Goal: Task Accomplishment & Management: Use online tool/utility

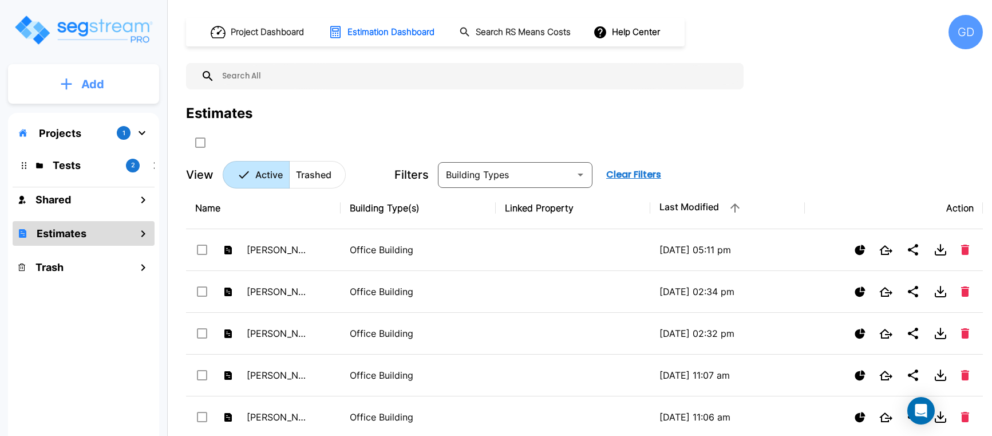
click at [56, 89] on button "Add" at bounding box center [83, 84] width 151 height 33
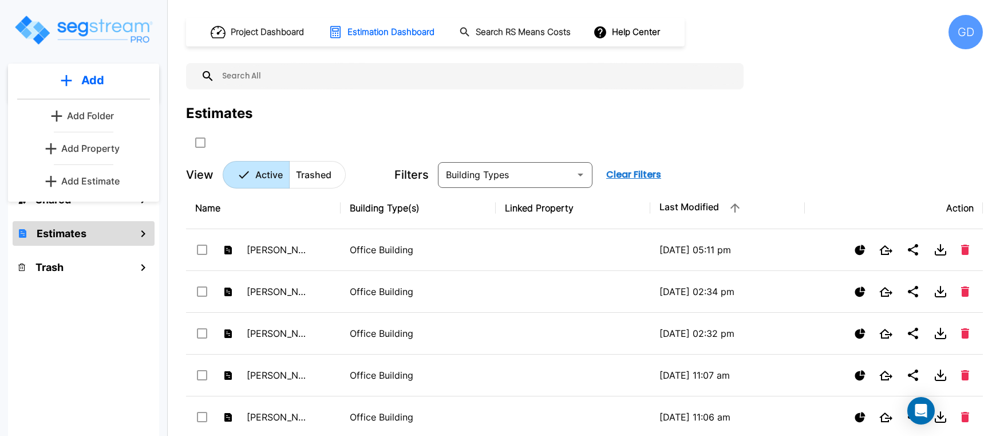
click at [94, 176] on p "Add Estimate" at bounding box center [90, 181] width 58 height 14
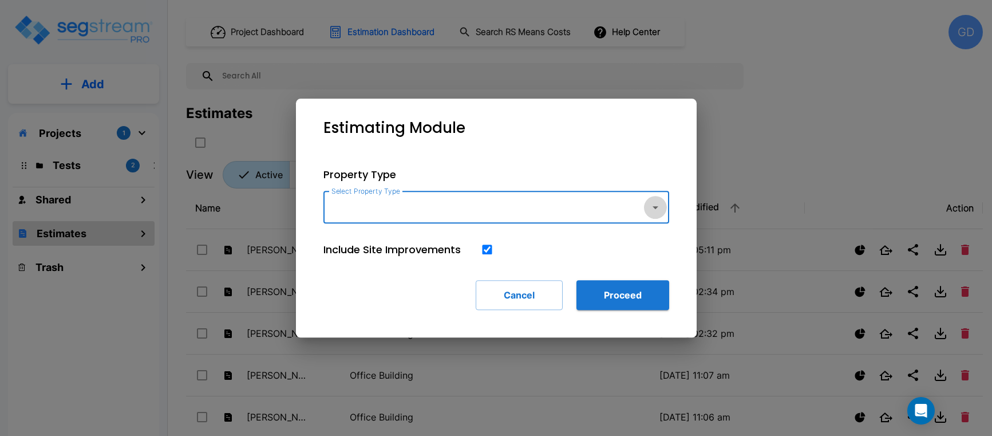
click at [655, 209] on icon "button" at bounding box center [656, 207] width 14 height 14
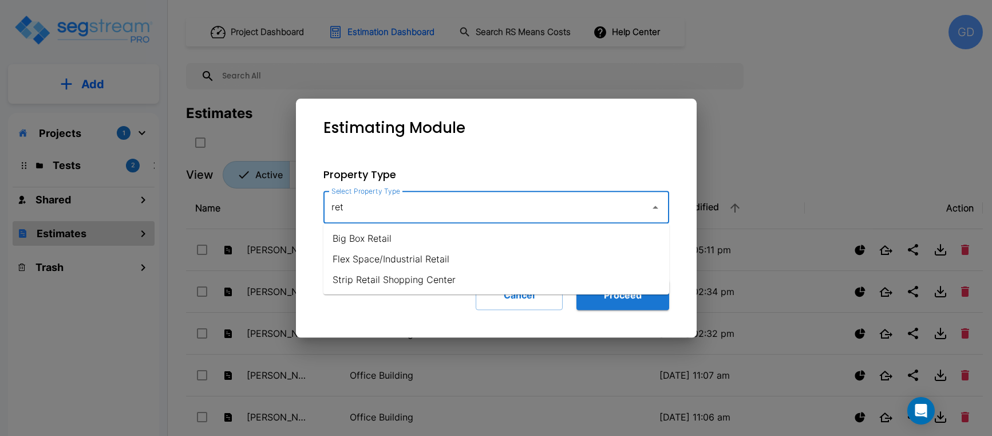
click at [410, 277] on li "Strip Retail Shopping Center" at bounding box center [496, 279] width 346 height 21
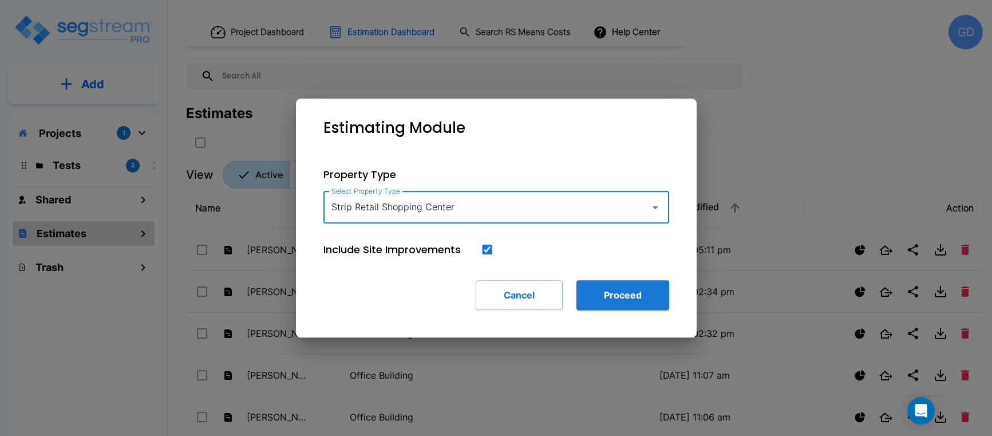
type input "Strip Retail Shopping Center"
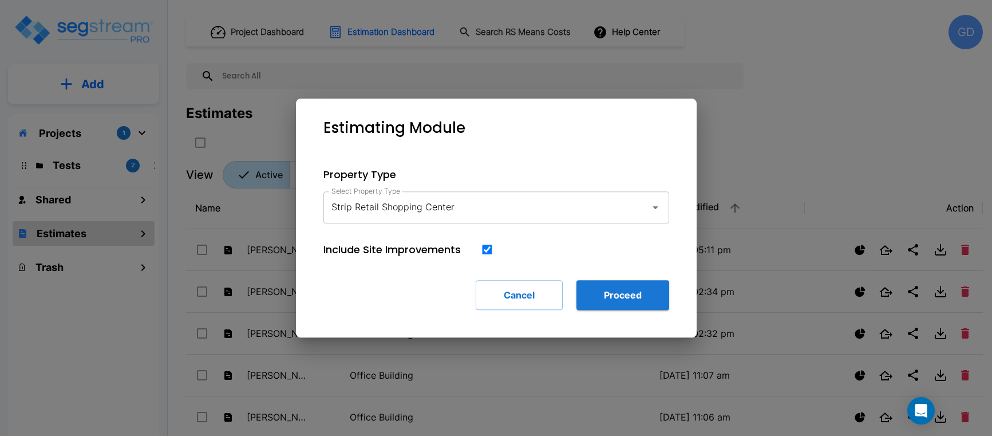
click at [488, 250] on input "checkbox" at bounding box center [486, 249] width 11 height 10
checkbox input "false"
click at [626, 298] on button "Proceed" at bounding box center [622, 295] width 93 height 30
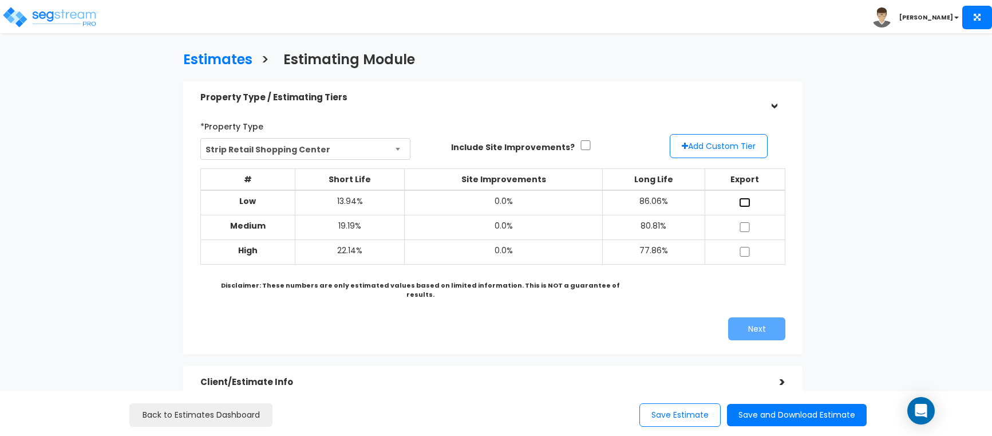
click at [741, 203] on input "checkbox" at bounding box center [744, 202] width 11 height 10
checkbox input "true"
click at [742, 226] on input "checkbox" at bounding box center [744, 227] width 11 height 10
checkbox input "true"
click at [742, 248] on input "checkbox" at bounding box center [744, 252] width 11 height 10
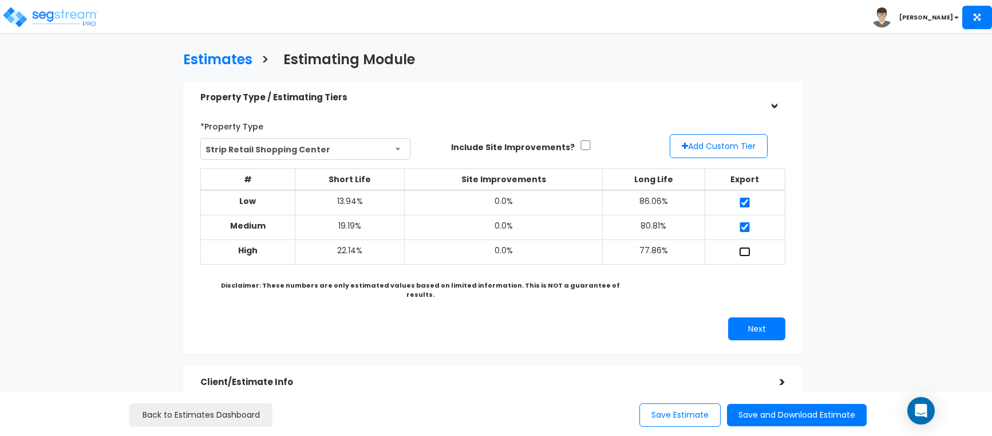
checkbox input "true"
click at [748, 317] on button "Next" at bounding box center [756, 328] width 57 height 23
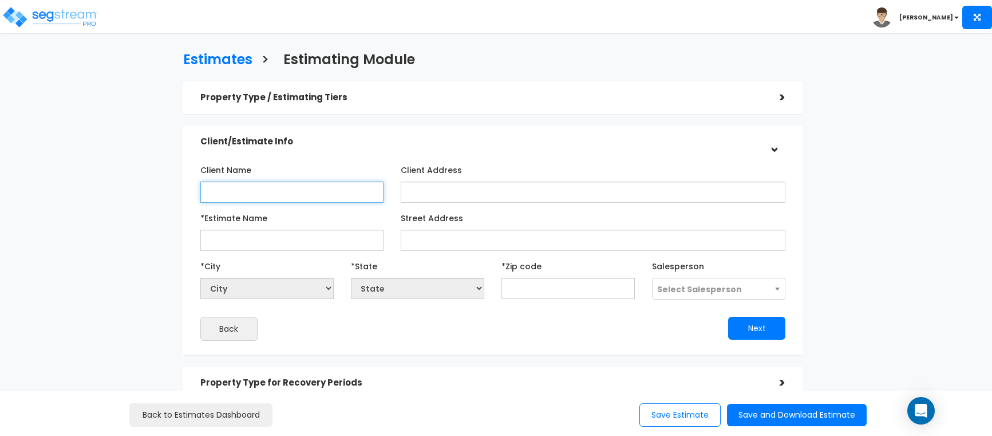
click at [292, 190] on input "Client Name" at bounding box center [292, 191] width 184 height 21
type input "HD Mgt"
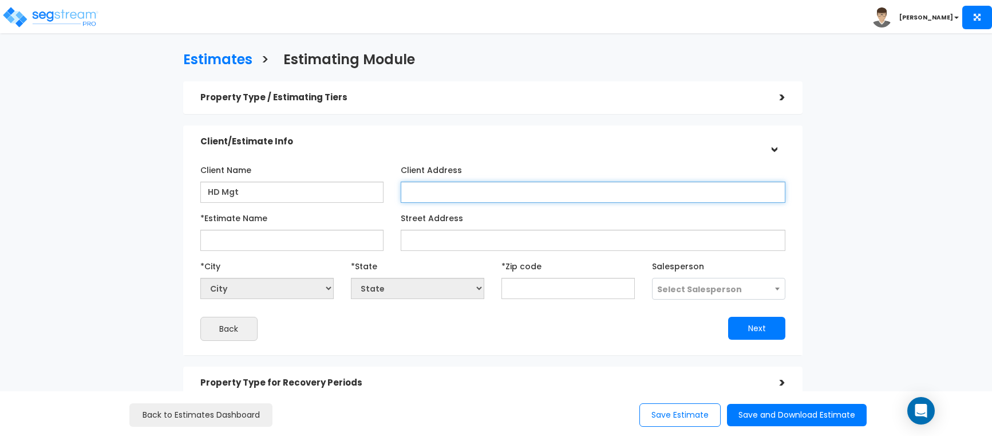
click at [449, 192] on input "Client Address" at bounding box center [593, 191] width 385 height 21
type input "[STREET_ADDRESS]"
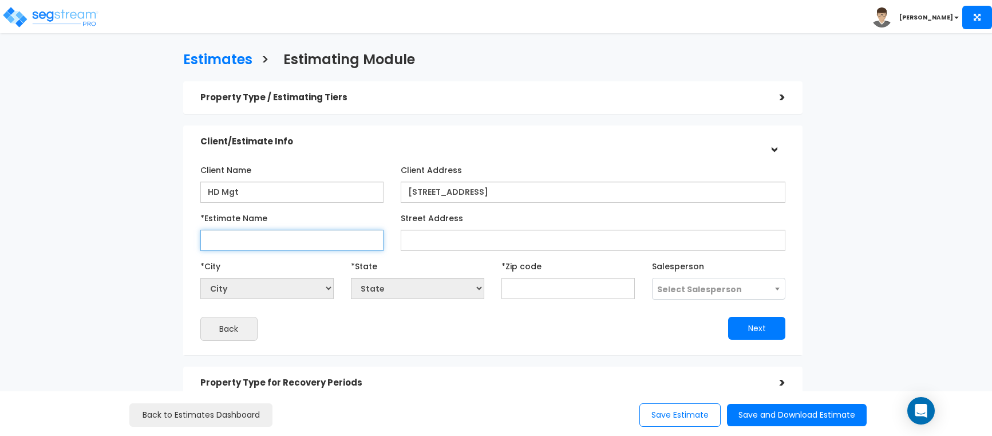
click at [253, 238] on input "*Estimate Name" at bounding box center [292, 240] width 184 height 21
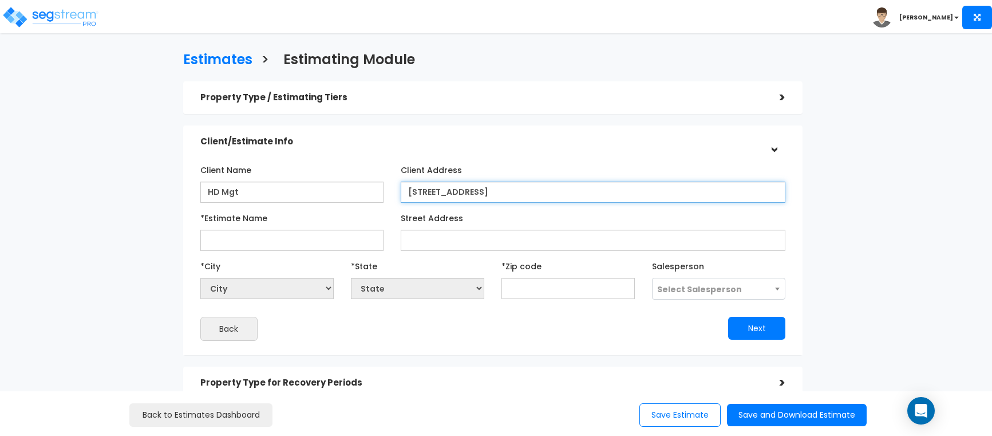
click at [510, 191] on input "[STREET_ADDRESS]" at bounding box center [593, 191] width 385 height 21
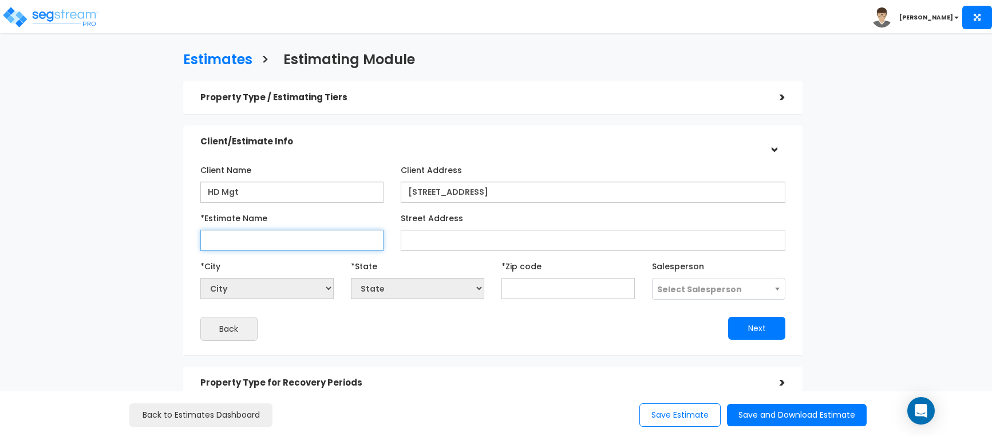
click at [233, 244] on input "*Estimate Name" at bounding box center [292, 240] width 184 height 21
paste input "[STREET_ADDRESS]"
type input "[STREET_ADDRESS]"
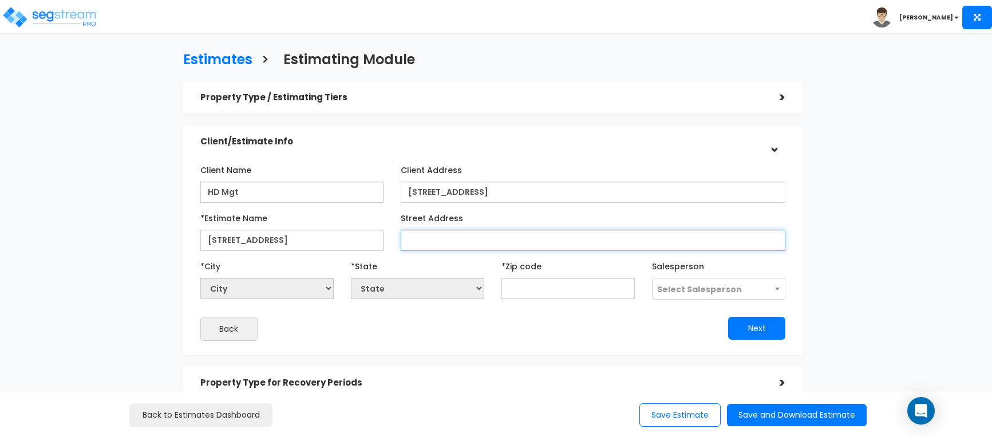
click at [432, 240] on input "Street Address" at bounding box center [593, 240] width 385 height 21
paste input "[STREET_ADDRESS]"
type input "[STREET_ADDRESS]"
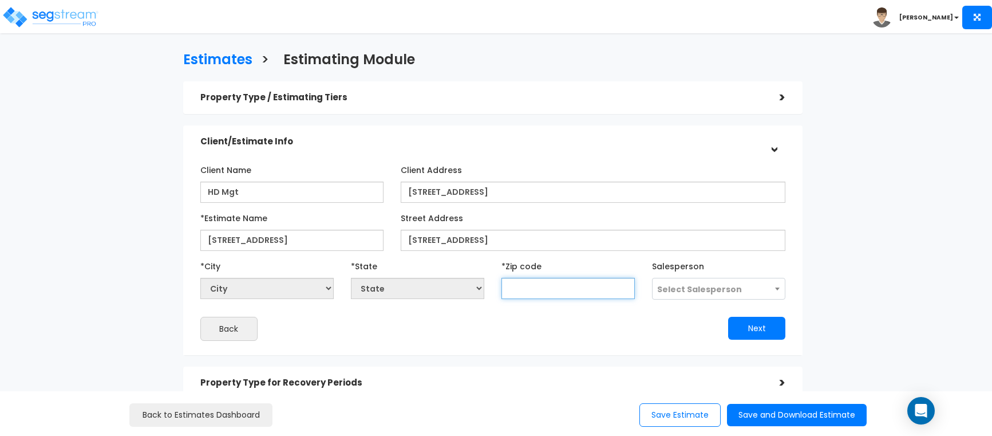
click at [542, 283] on input "text" at bounding box center [567, 288] width 133 height 21
type input "7758"
select select "[GEOGRAPHIC_DATA]"
type input "77584"
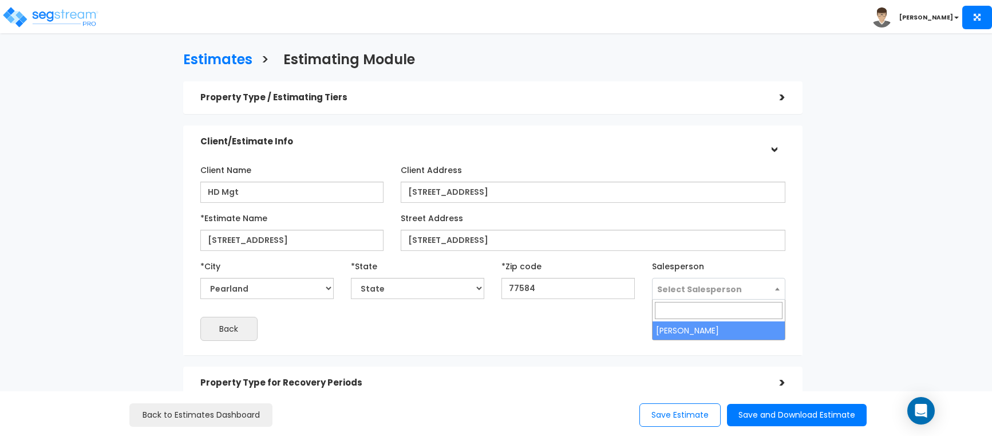
click at [776, 290] on b at bounding box center [777, 288] width 5 height 3
select select "168"
click at [750, 331] on button "Next" at bounding box center [756, 328] width 57 height 23
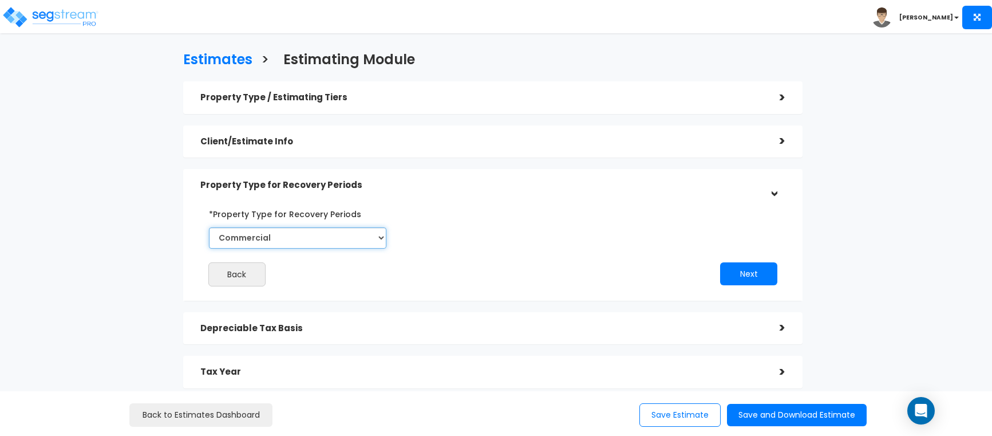
click at [381, 235] on select "Commercial Residential" at bounding box center [298, 237] width 178 height 21
drag, startPoint x: 418, startPoint y: 235, endPoint x: 456, endPoint y: 234, distance: 37.2
click at [418, 234] on div "Back Next" at bounding box center [493, 245] width 603 height 82
click at [749, 272] on button "Next" at bounding box center [748, 273] width 57 height 23
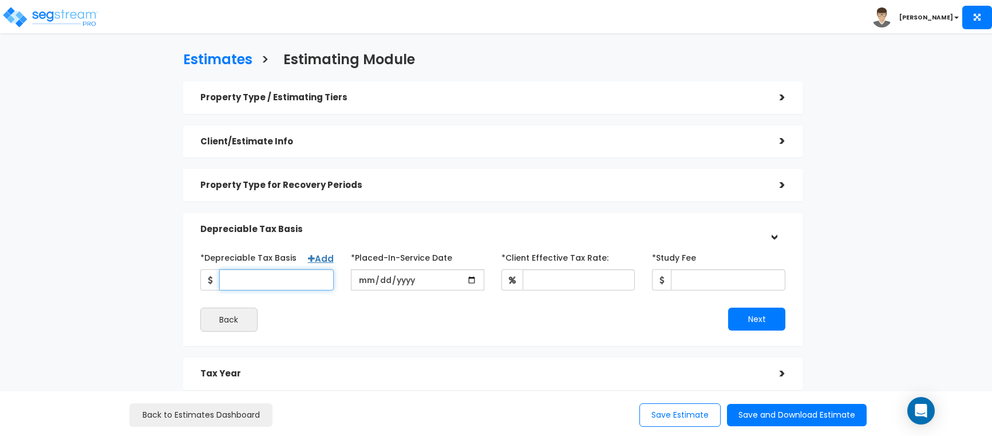
click at [251, 280] on input "*Depreciable Tax Basis" at bounding box center [276, 279] width 114 height 21
click at [262, 277] on input "*Depreciable Tax Basis" at bounding box center [276, 279] width 114 height 21
type input "12,700,000"
click at [470, 280] on input "date" at bounding box center [417, 279] width 133 height 21
type input "[DATE]"
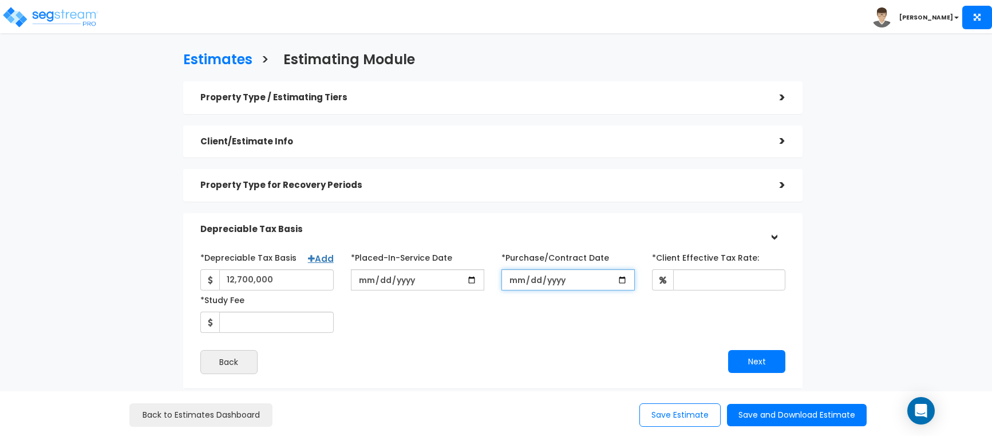
click at [621, 278] on input "*Purchase/Contract Date" at bounding box center [567, 279] width 133 height 21
type input "[DATE]"
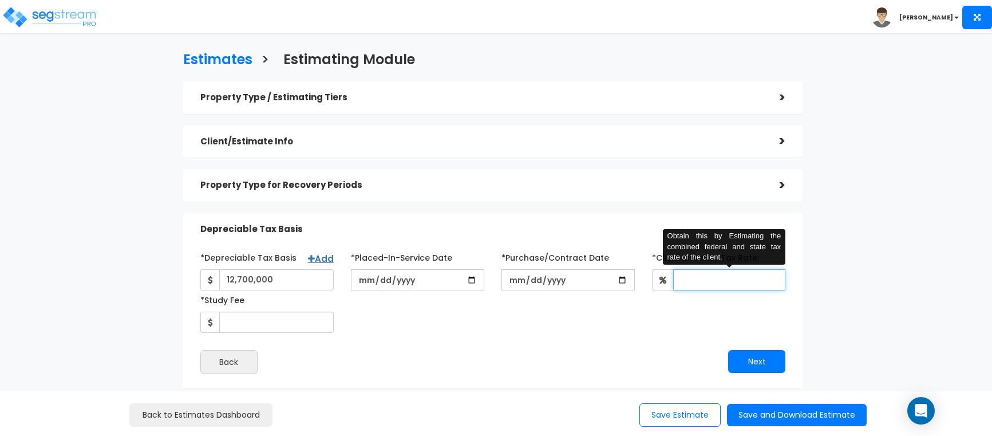
click at [702, 279] on input "*Client Effective Tax Rate:" at bounding box center [729, 279] width 112 height 21
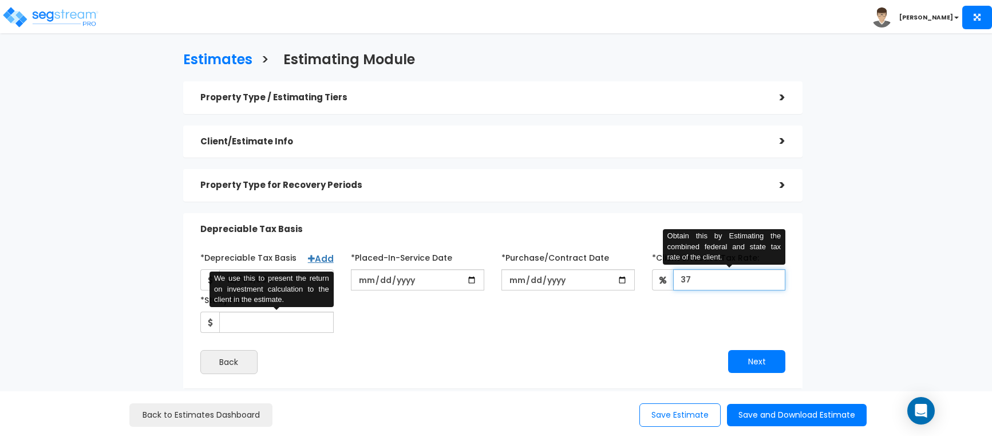
type input "37"
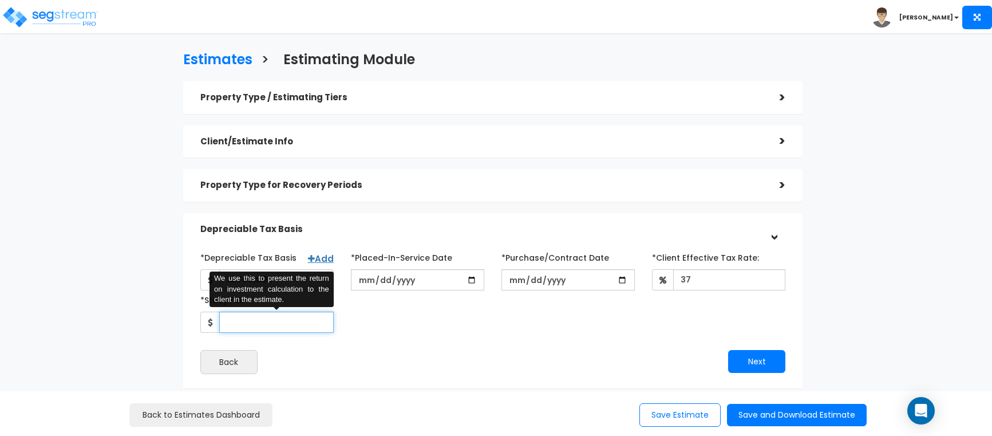
click at [253, 325] on input "*Study Fee" at bounding box center [276, 321] width 114 height 21
type input "8,500"
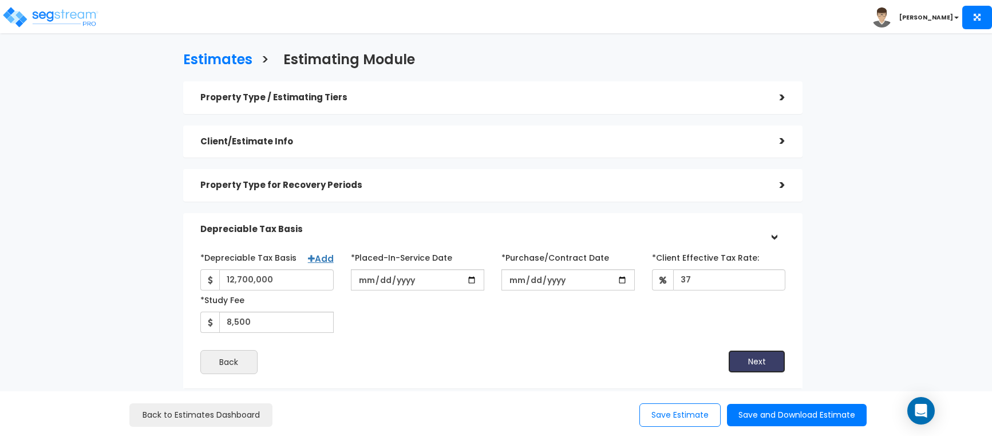
click at [757, 357] on button "Next" at bounding box center [756, 361] width 57 height 23
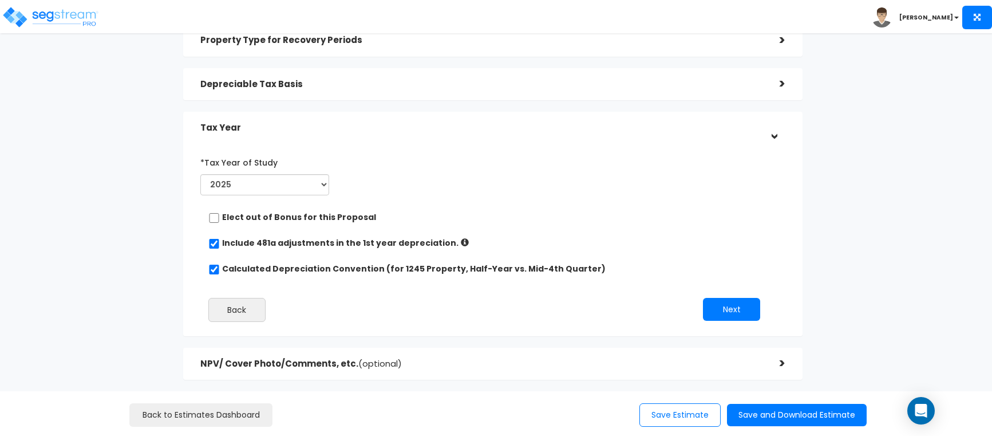
scroll to position [172, 0]
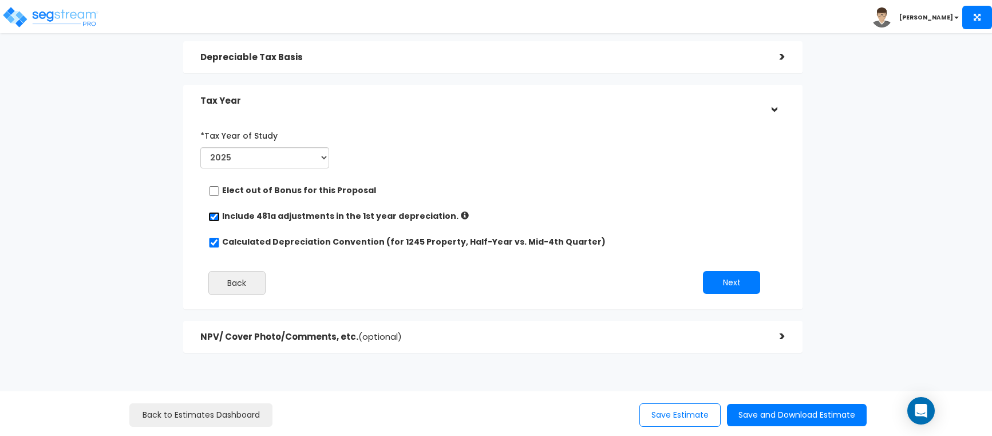
click at [214, 217] on input "checkbox" at bounding box center [213, 217] width 11 height 10
checkbox input "false"
click at [730, 281] on button "Next" at bounding box center [731, 282] width 57 height 23
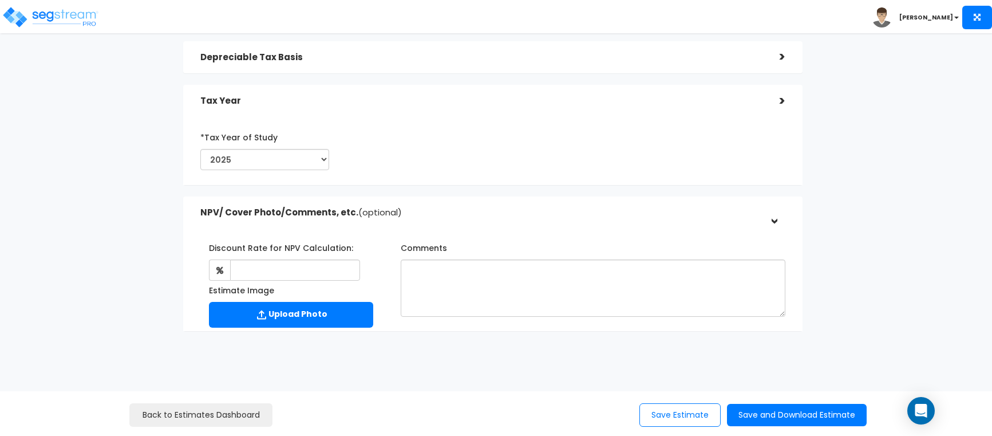
scroll to position [158, 0]
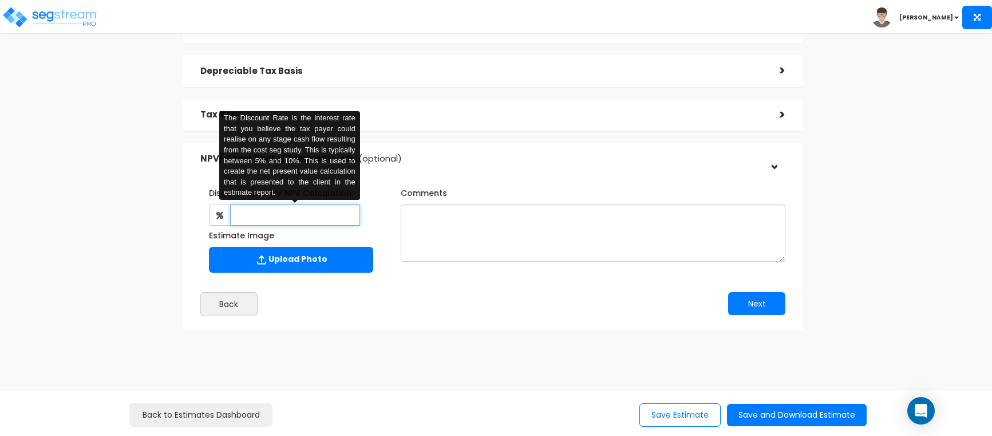
click at [260, 209] on input "text" at bounding box center [295, 214] width 130 height 21
type input "6"
click at [748, 301] on button "Next" at bounding box center [756, 303] width 57 height 23
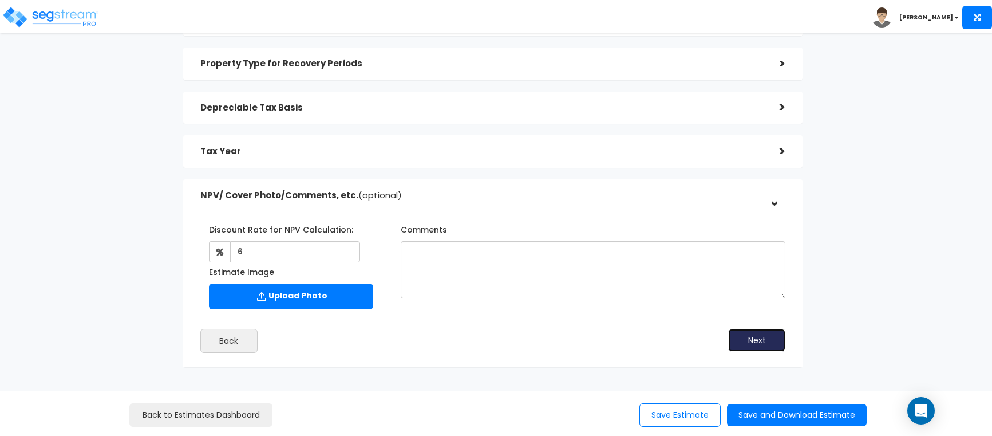
scroll to position [101, 0]
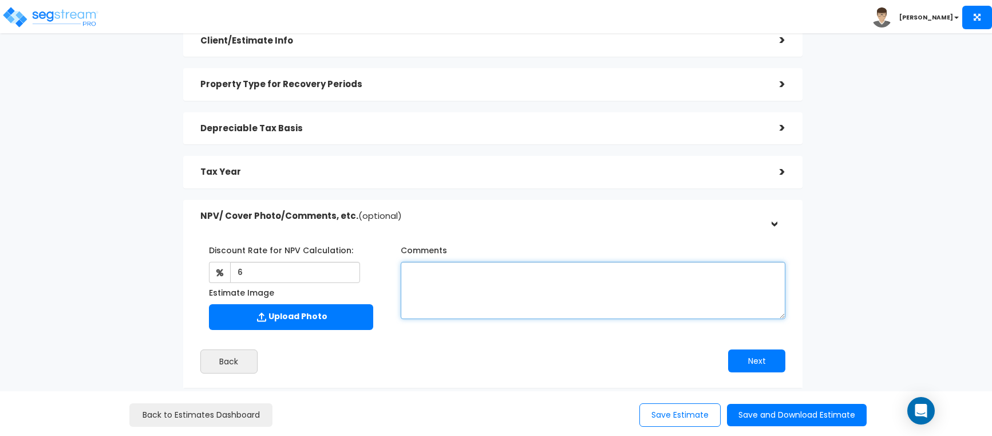
click at [515, 283] on textarea "Comments" at bounding box center [593, 290] width 385 height 57
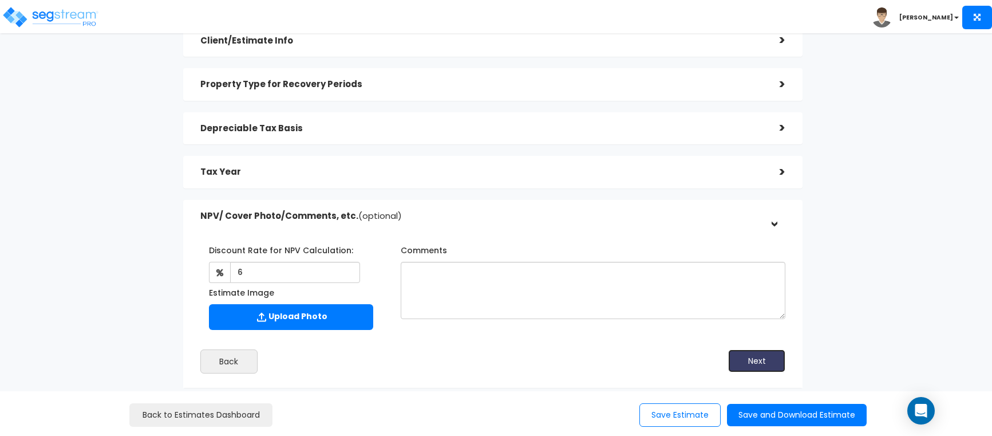
click at [770, 361] on button "Next" at bounding box center [756, 360] width 57 height 23
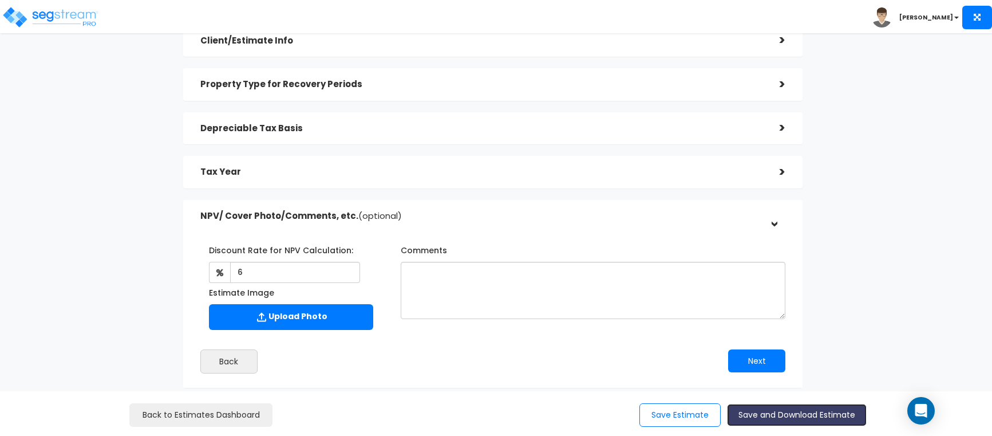
click at [810, 416] on button "Save and Download Estimate" at bounding box center [797, 415] width 140 height 22
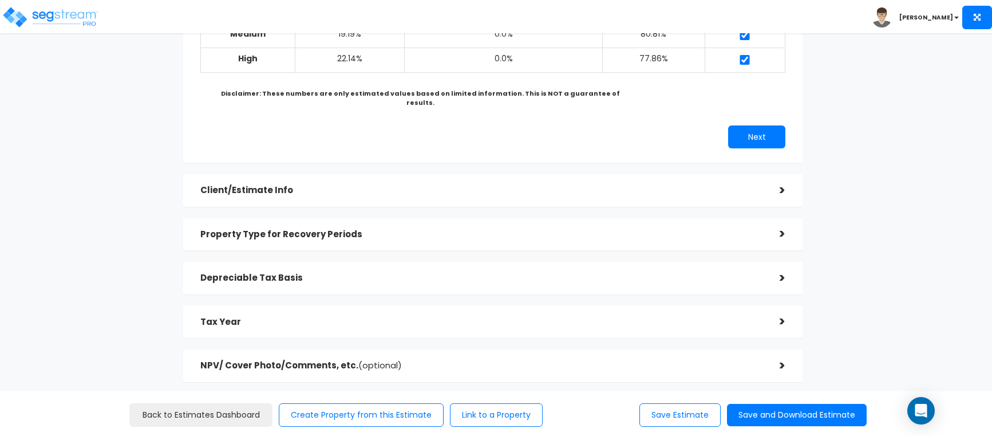
scroll to position [234, 0]
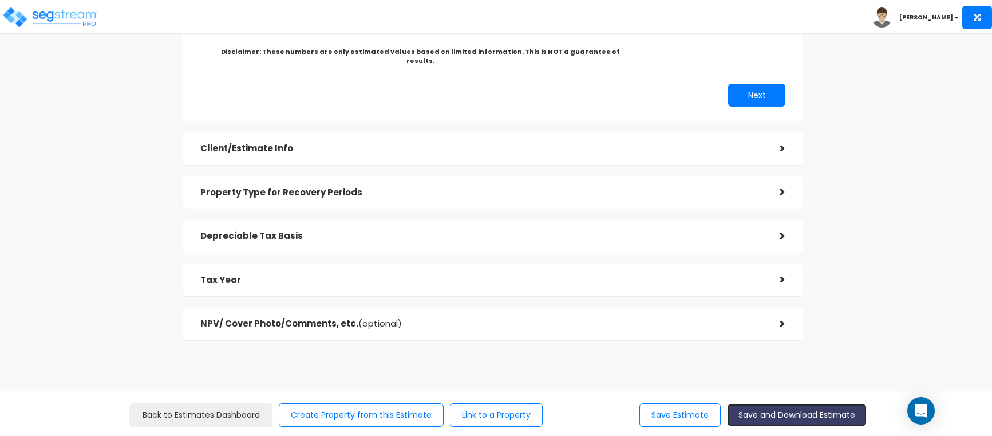
click at [776, 411] on button "Save and Download Estimate" at bounding box center [797, 415] width 140 height 22
